Goal: Task Accomplishment & Management: Complete application form

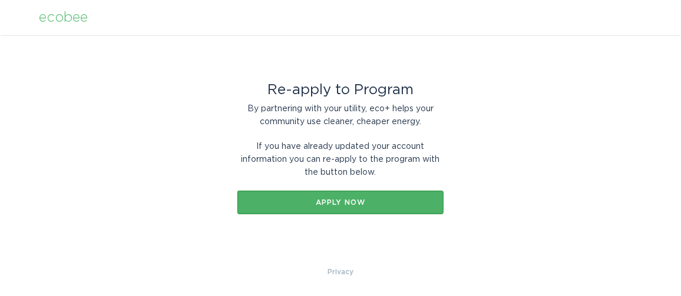
click at [308, 202] on div "Apply now" at bounding box center [340, 202] width 194 height 7
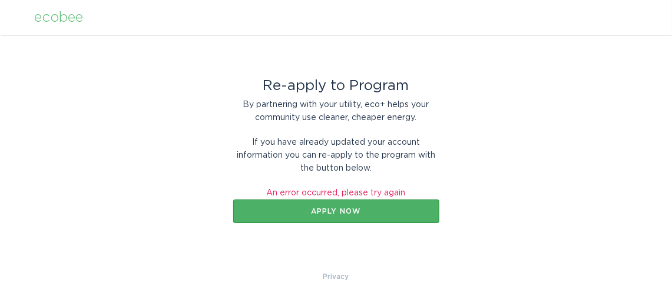
click at [322, 208] on div "Apply now" at bounding box center [336, 211] width 194 height 7
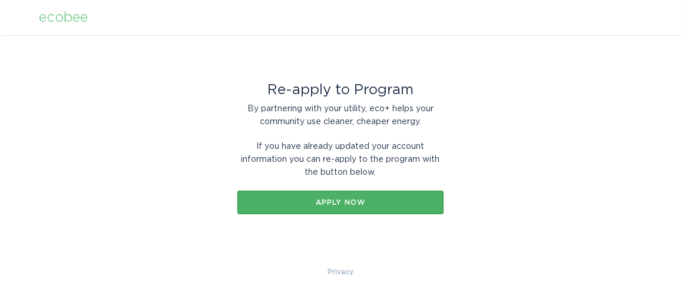
click at [362, 202] on div "Apply now" at bounding box center [340, 202] width 194 height 7
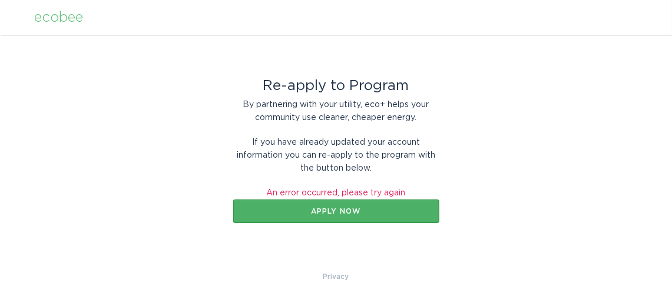
click at [369, 208] on div "Apply now" at bounding box center [336, 211] width 194 height 7
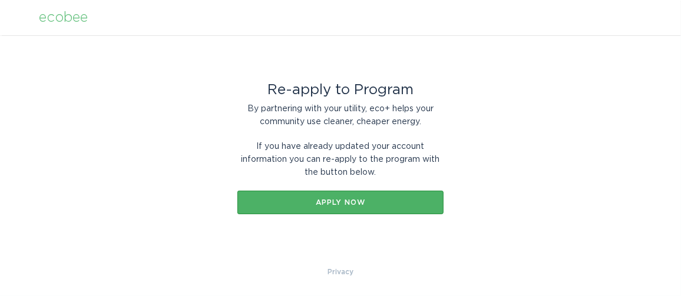
click at [369, 197] on button "Apply now" at bounding box center [340, 203] width 206 height 24
